Goal: Information Seeking & Learning: Learn about a topic

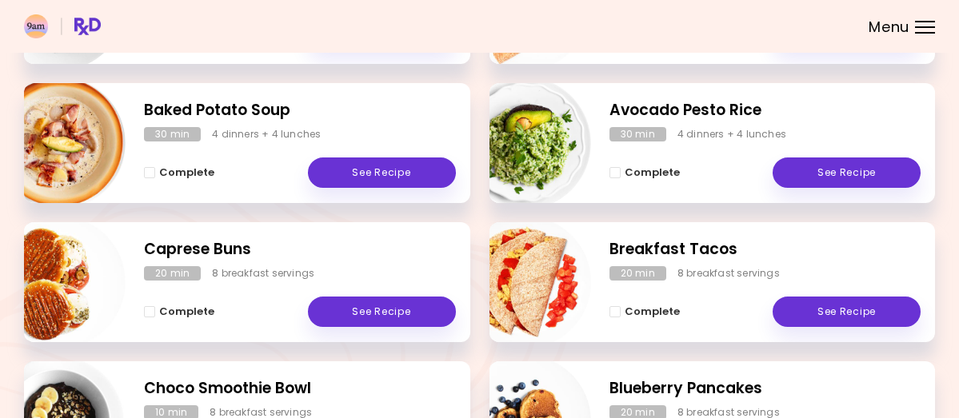
scroll to position [627, 0]
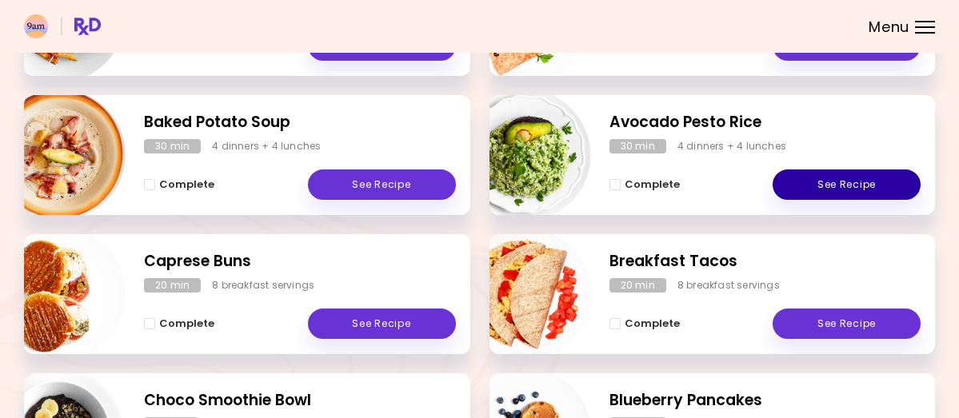
click at [800, 198] on link "See Recipe" at bounding box center [846, 185] width 148 height 30
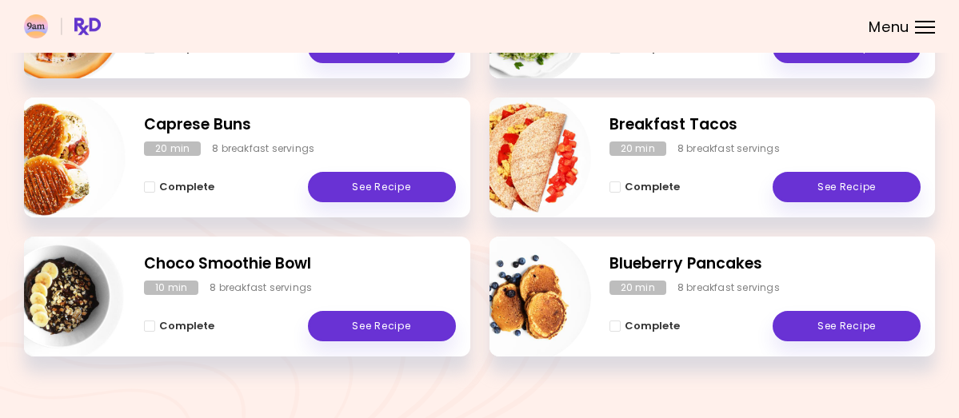
scroll to position [772, 0]
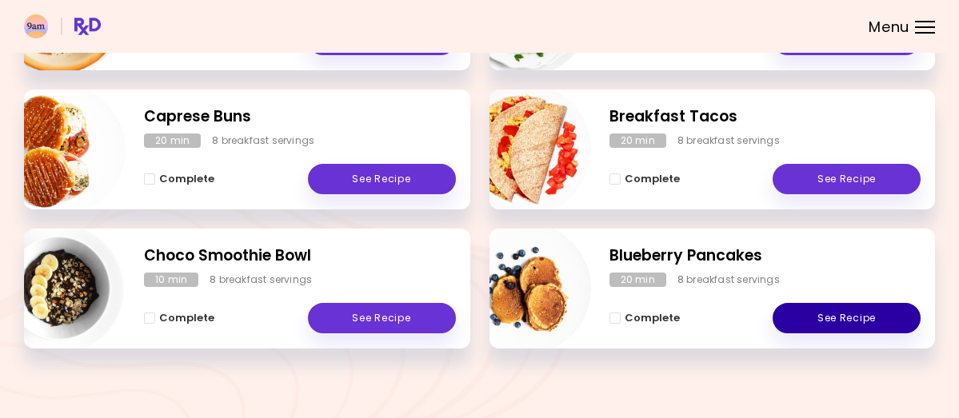
click at [801, 333] on link "See Recipe" at bounding box center [846, 318] width 148 height 30
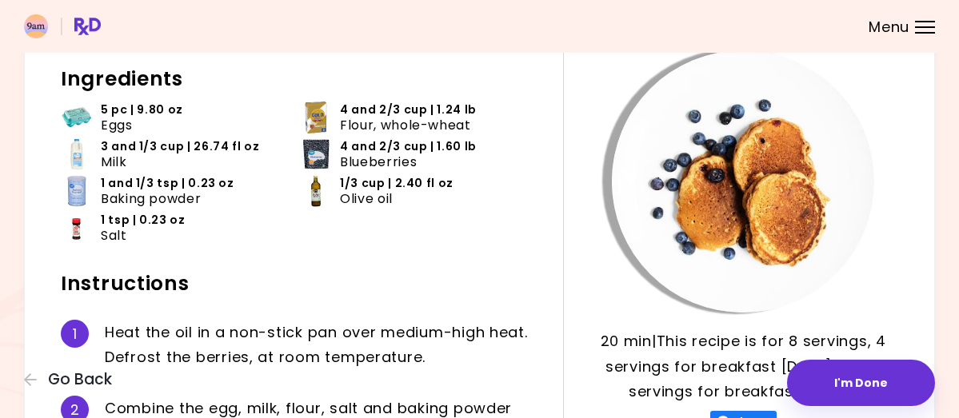
scroll to position [10, 0]
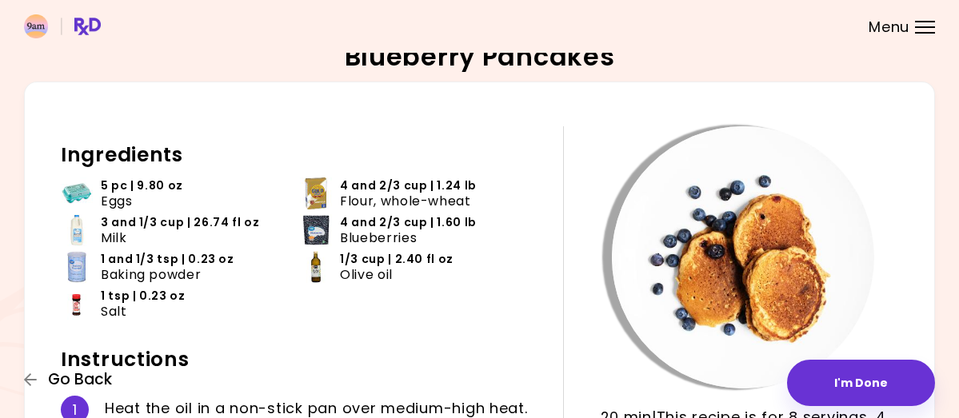
click at [112, 371] on span "Go Back" at bounding box center [80, 380] width 64 height 18
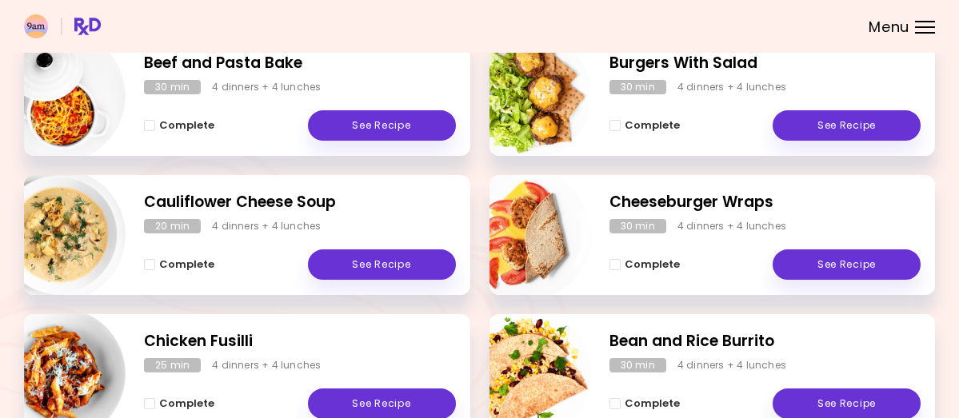
scroll to position [229, 0]
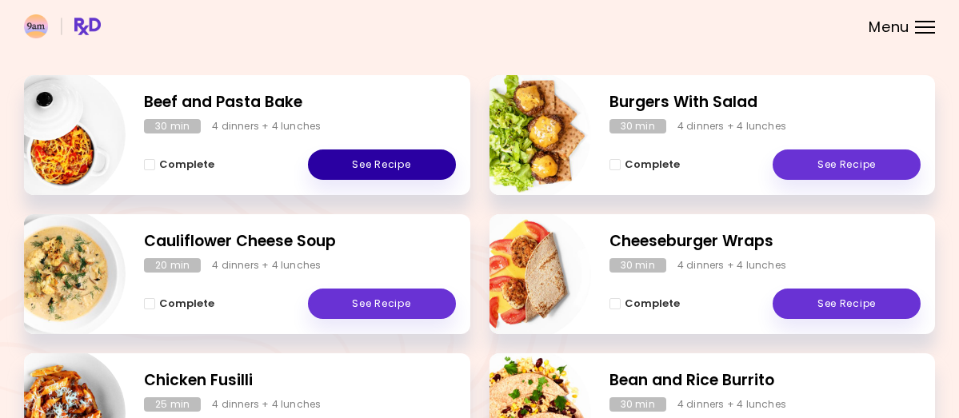
click at [380, 177] on link "See Recipe" at bounding box center [382, 165] width 148 height 30
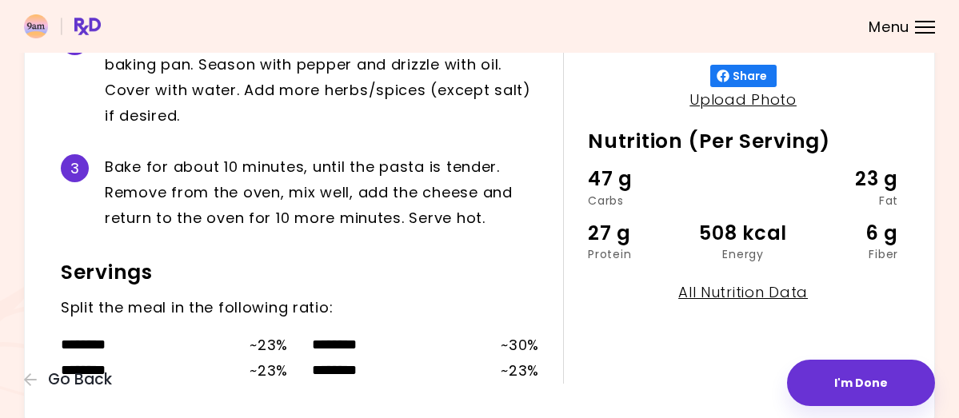
scroll to position [437, 0]
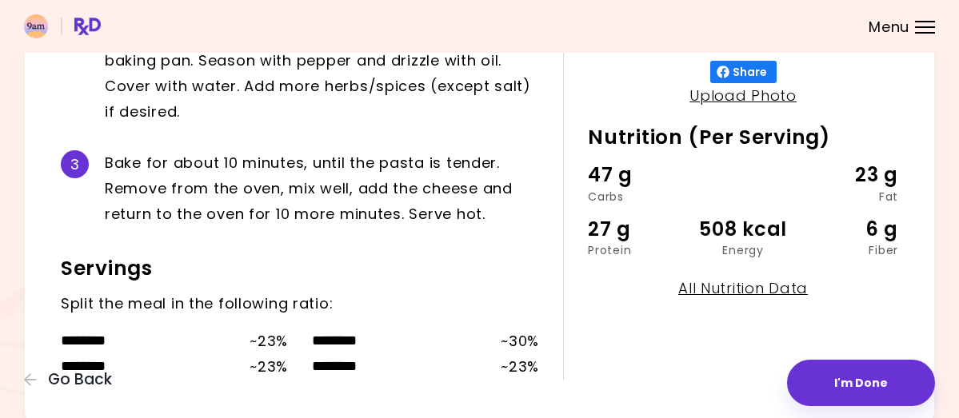
click at [939, 212] on div "Beef and Pasta Bake 30 min 30 min | This recipe is for 8 servings, 4 servings f…" at bounding box center [479, 21] width 959 height 916
click at [112, 371] on span "Go Back" at bounding box center [80, 380] width 64 height 18
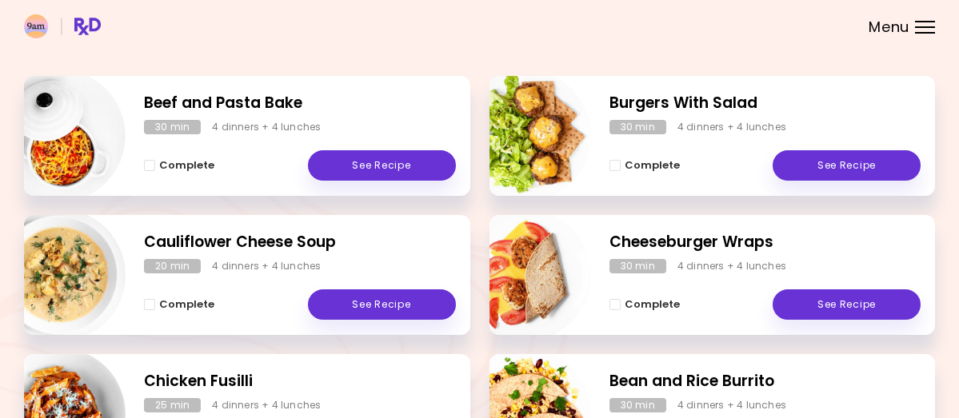
scroll to position [235, 0]
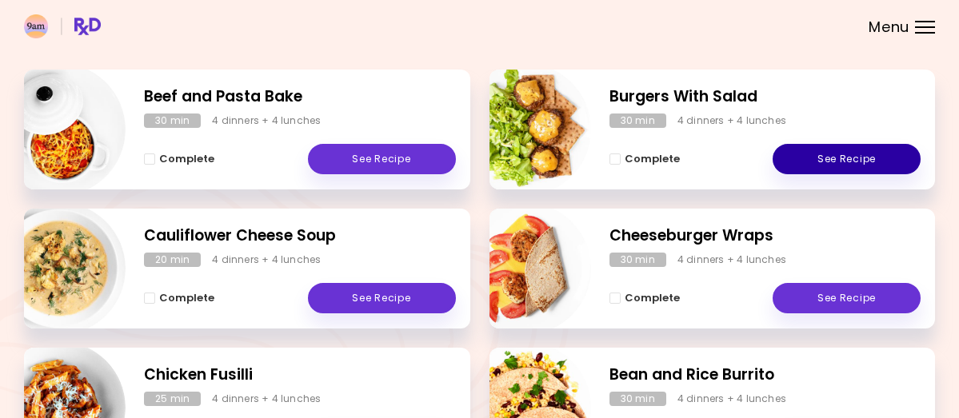
click at [798, 166] on link "See Recipe" at bounding box center [846, 159] width 148 height 30
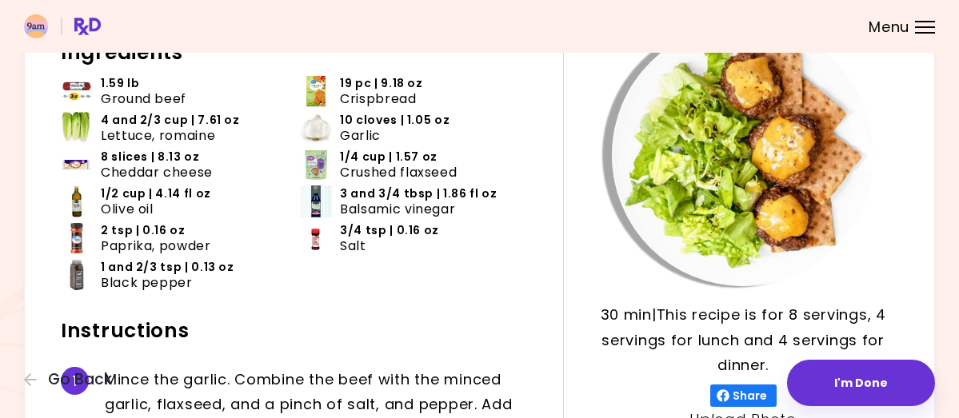
scroll to position [118, 0]
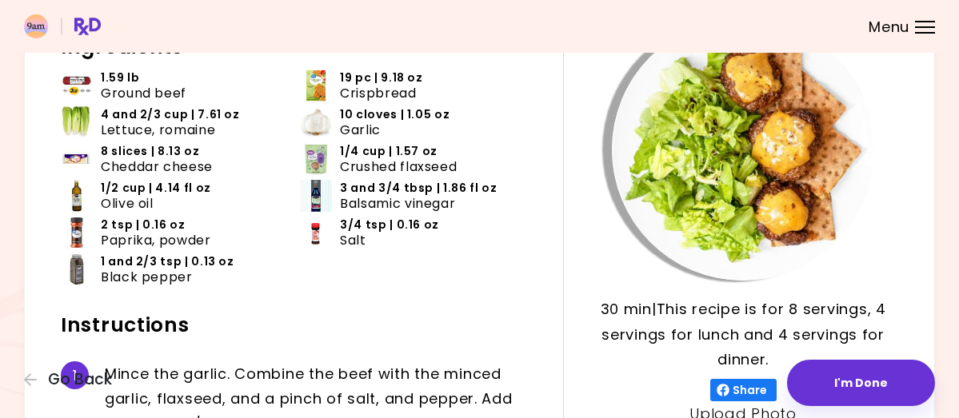
click at [332, 100] on img at bounding box center [316, 86] width 32 height 32
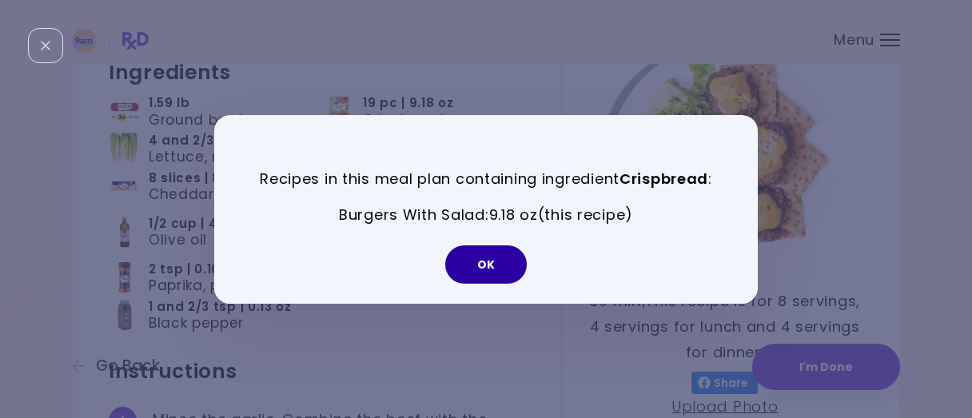
click at [491, 269] on button "OK" at bounding box center [486, 264] width 82 height 38
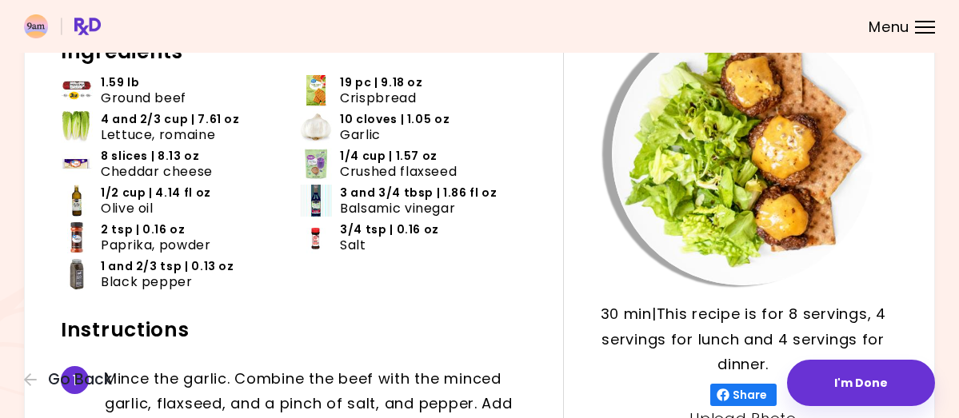
scroll to position [100, 0]
